Goal: Task Accomplishment & Management: Use online tool/utility

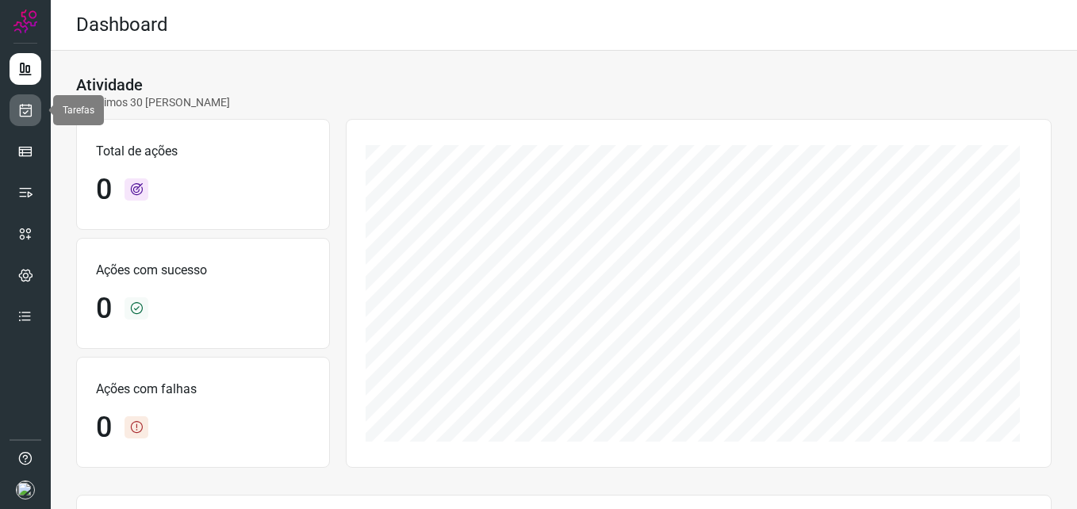
click at [25, 111] on icon at bounding box center [25, 110] width 17 height 16
click at [33, 112] on link at bounding box center [26, 110] width 32 height 32
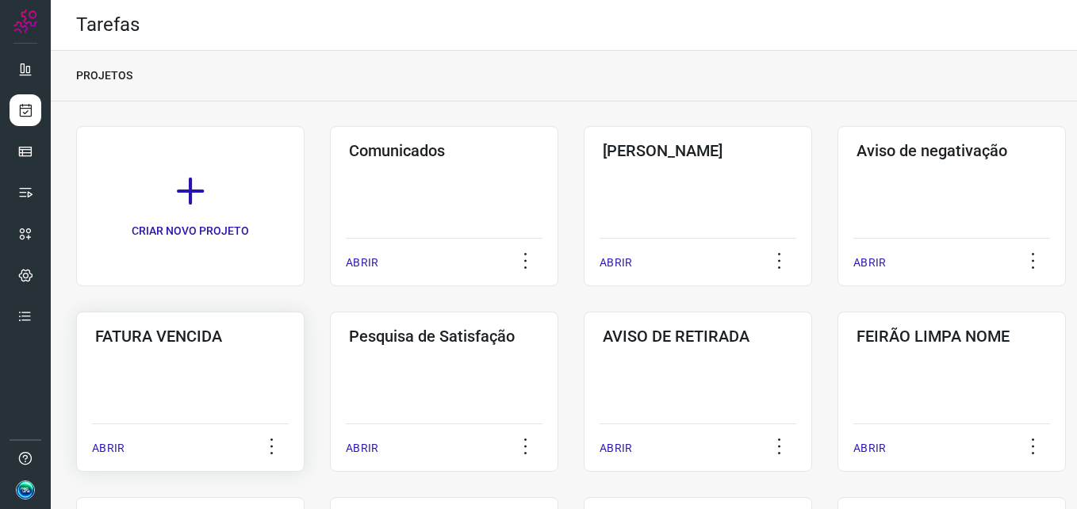
click at [330, 378] on div "FATURA VENCIDA ABRIR" at bounding box center [444, 392] width 228 height 160
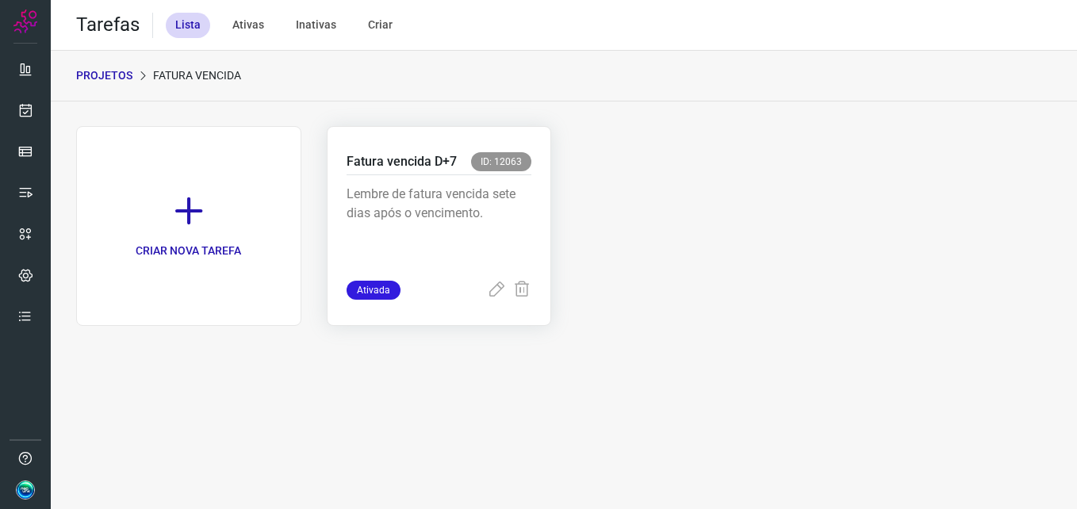
click at [478, 202] on p "Lembre de fatura vencida sete dias após o vencimento." at bounding box center [440, 224] width 186 height 79
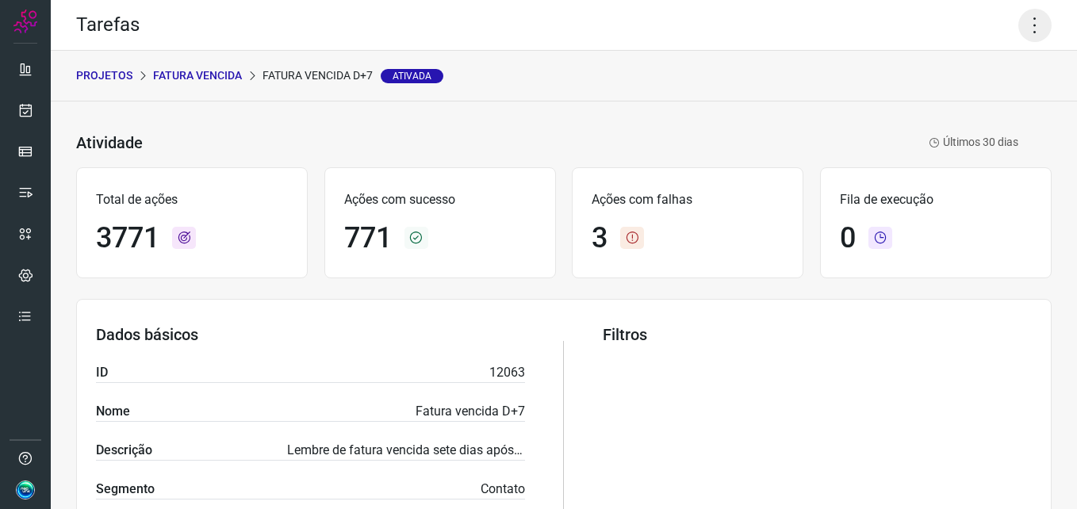
click at [1025, 17] on icon at bounding box center [1035, 25] width 33 height 33
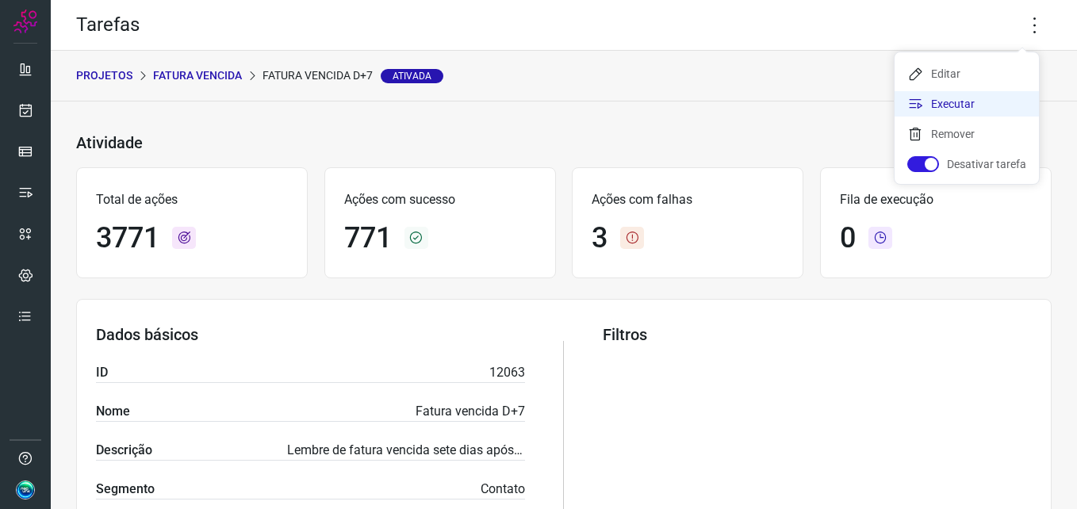
click at [962, 102] on li "Executar" at bounding box center [967, 103] width 144 height 25
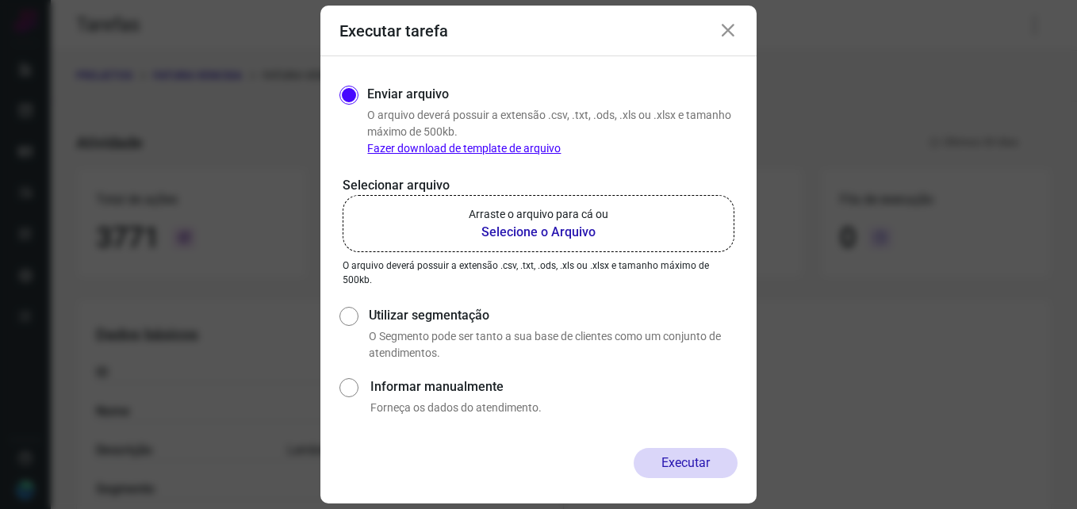
click at [528, 213] on p "Arraste o arquivo para cá ou" at bounding box center [539, 214] width 140 height 17
click at [0, 0] on input "Arraste o arquivo para cá ou Selecione o Arquivo" at bounding box center [0, 0] width 0 height 0
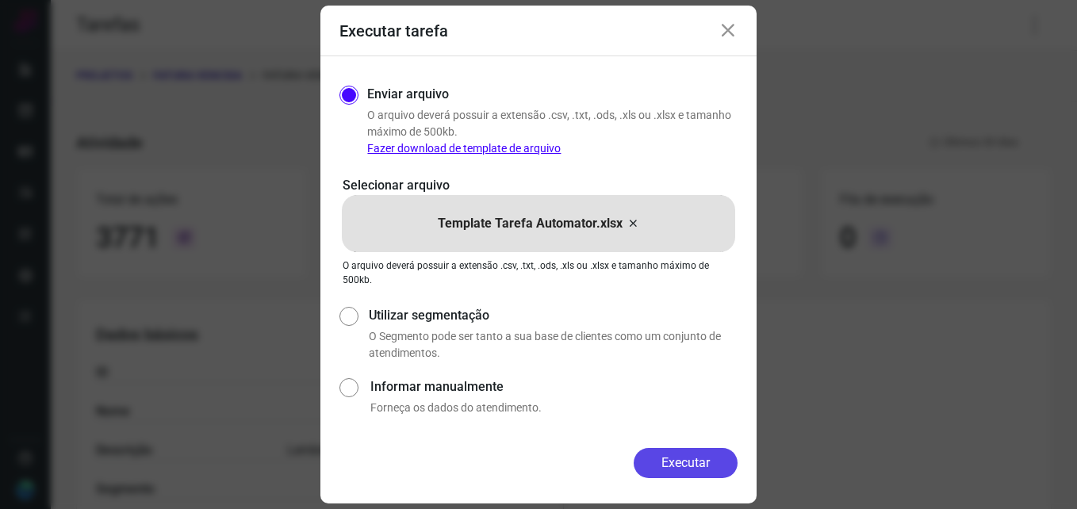
click at [685, 463] on button "Executar" at bounding box center [686, 463] width 104 height 30
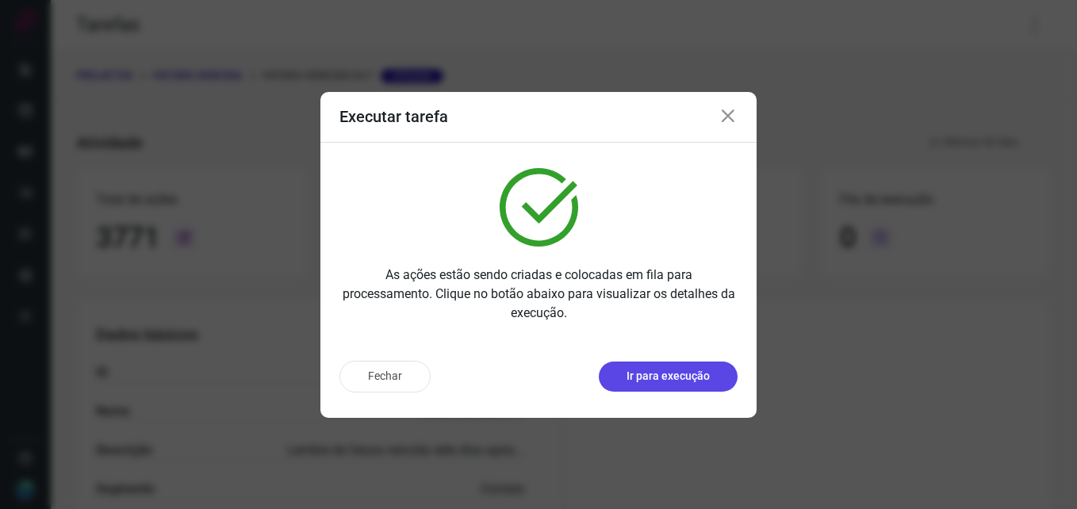
click at [709, 369] on p "Ir para execução" at bounding box center [668, 376] width 83 height 17
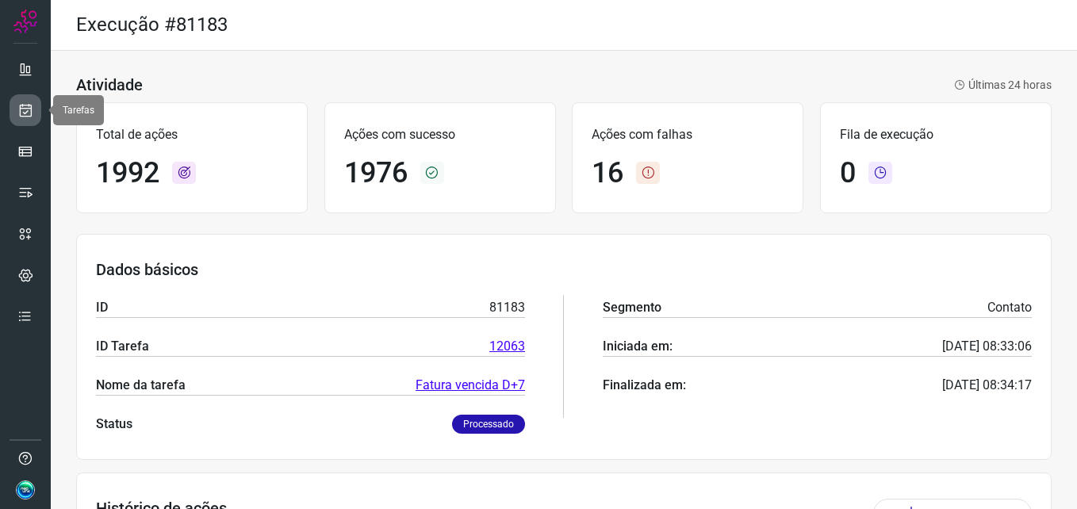
click at [40, 113] on link at bounding box center [26, 110] width 32 height 32
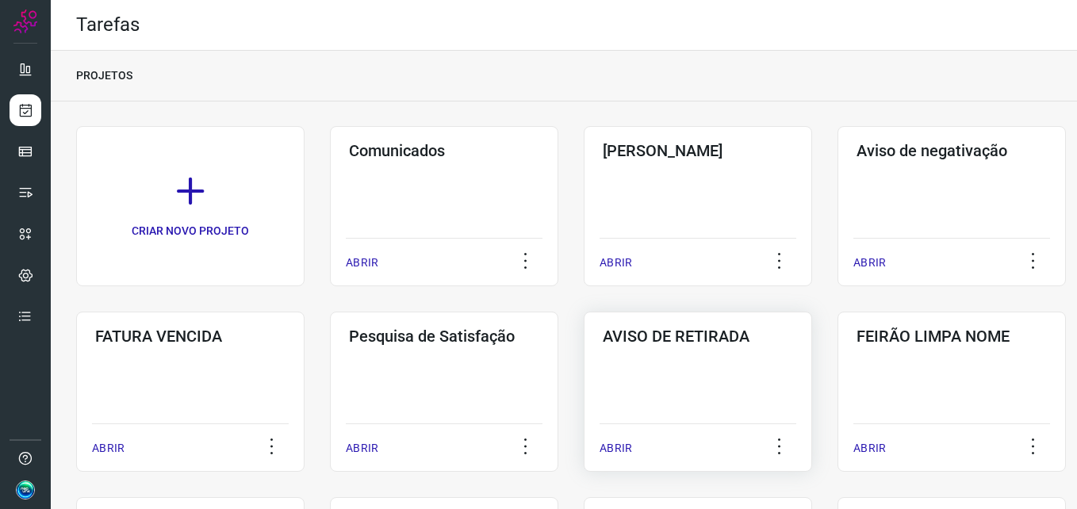
click at [838, 392] on div "AVISO DE RETIRADA ABRIR" at bounding box center [952, 392] width 228 height 160
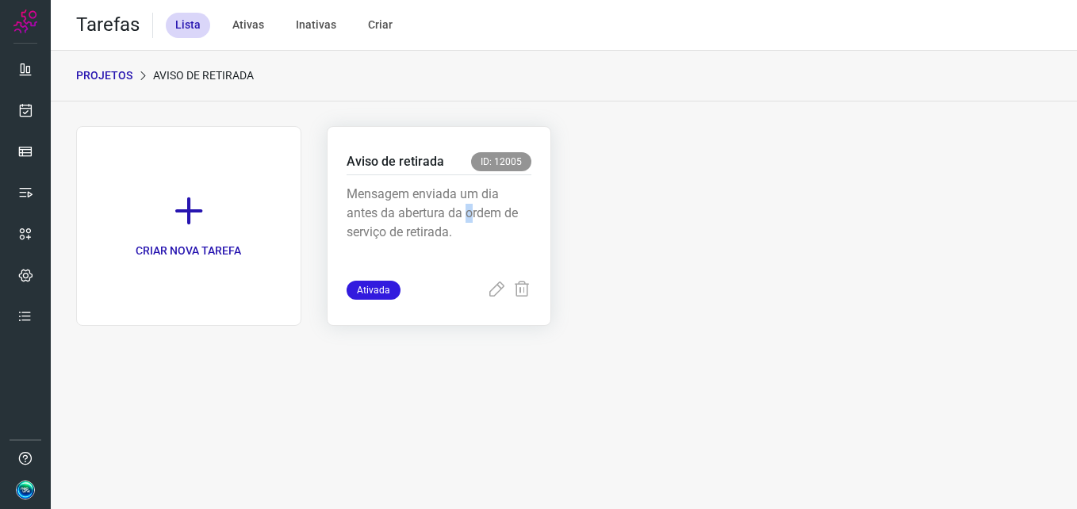
click at [469, 213] on p "Mensagem enviada um dia antes da abertura da ordem de serviço de retirada." at bounding box center [440, 224] width 186 height 79
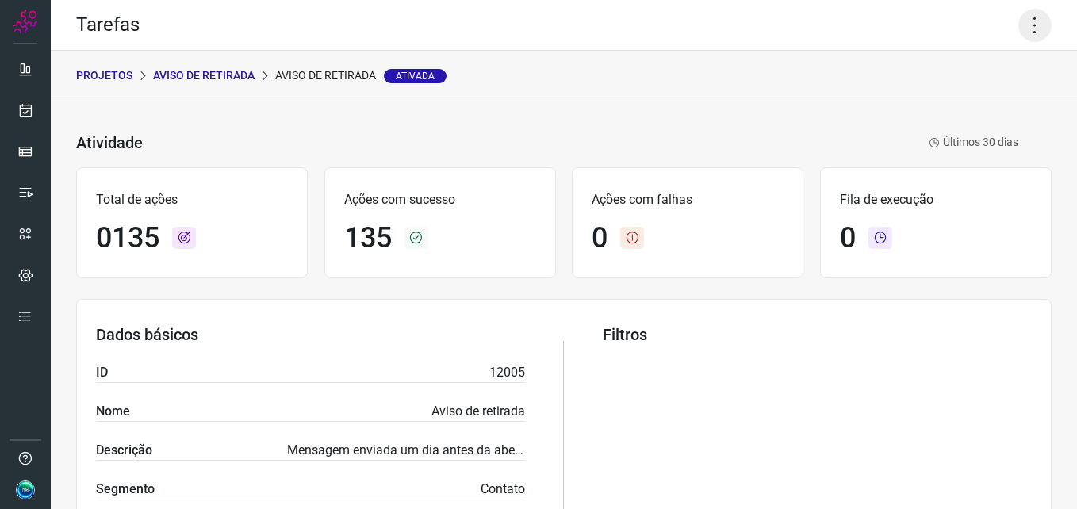
click at [1019, 32] on icon at bounding box center [1035, 25] width 33 height 33
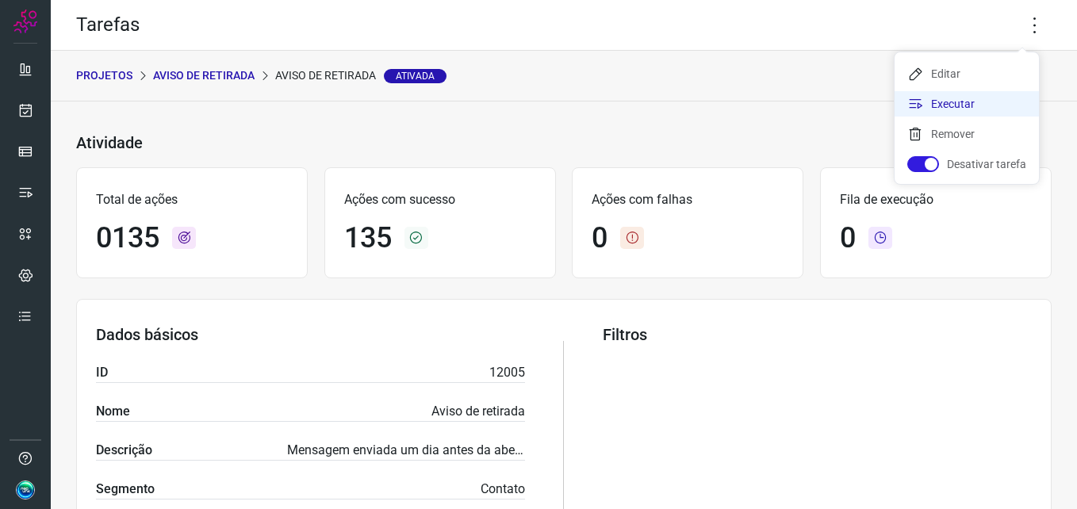
click at [975, 100] on li "Executar" at bounding box center [967, 103] width 144 height 25
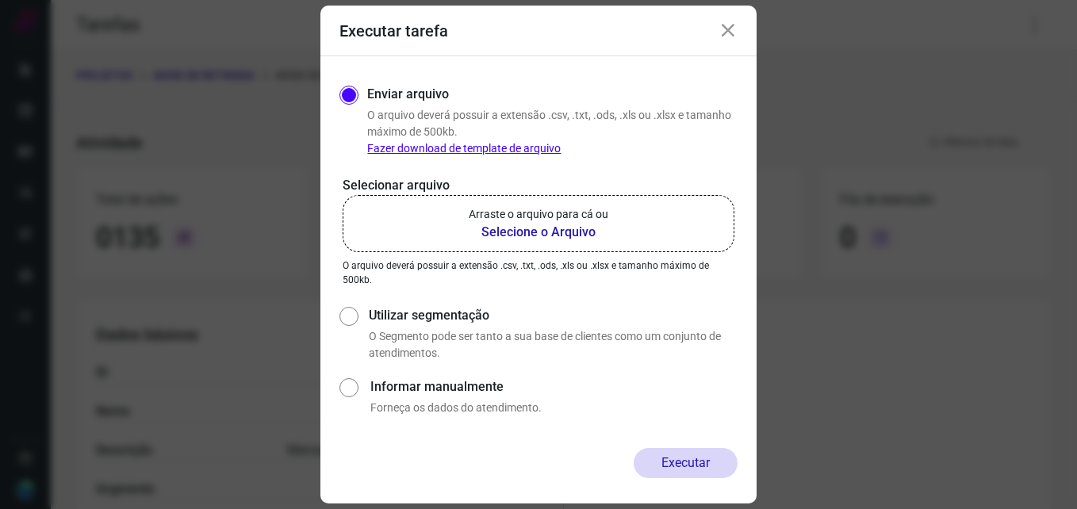
click at [540, 216] on p "Arraste o arquivo para cá ou" at bounding box center [539, 214] width 140 height 17
click at [0, 0] on input "Arraste o arquivo para cá ou Selecione o Arquivo" at bounding box center [0, 0] width 0 height 0
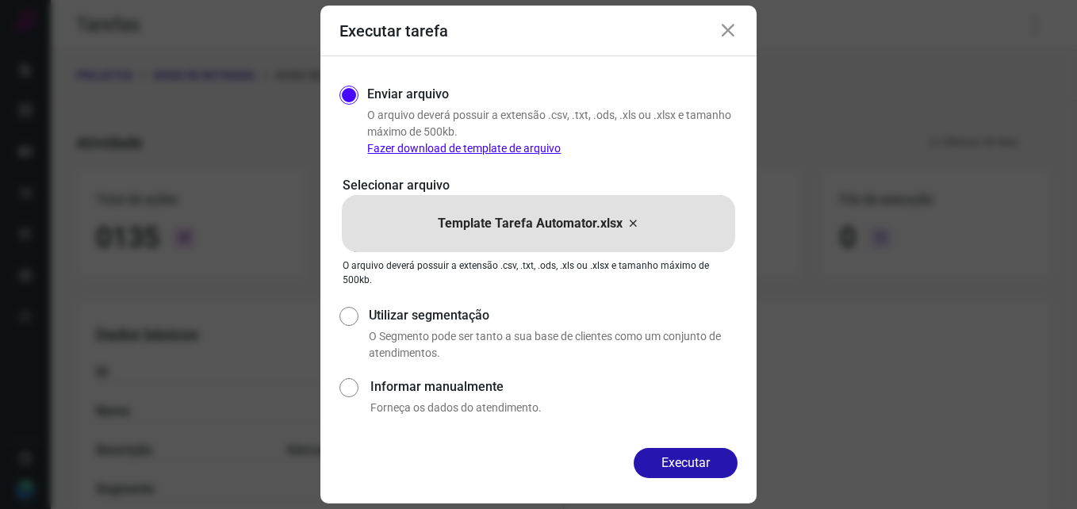
click at [688, 456] on button "Executar" at bounding box center [686, 463] width 104 height 30
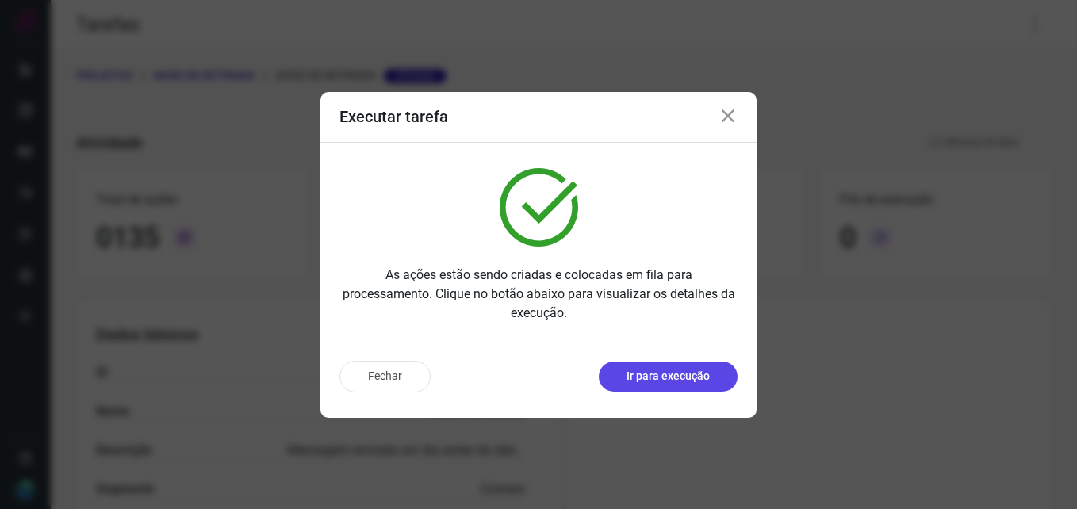
click at [694, 378] on p "Ir para execução" at bounding box center [668, 376] width 83 height 17
